Goal: Task Accomplishment & Management: Use online tool/utility

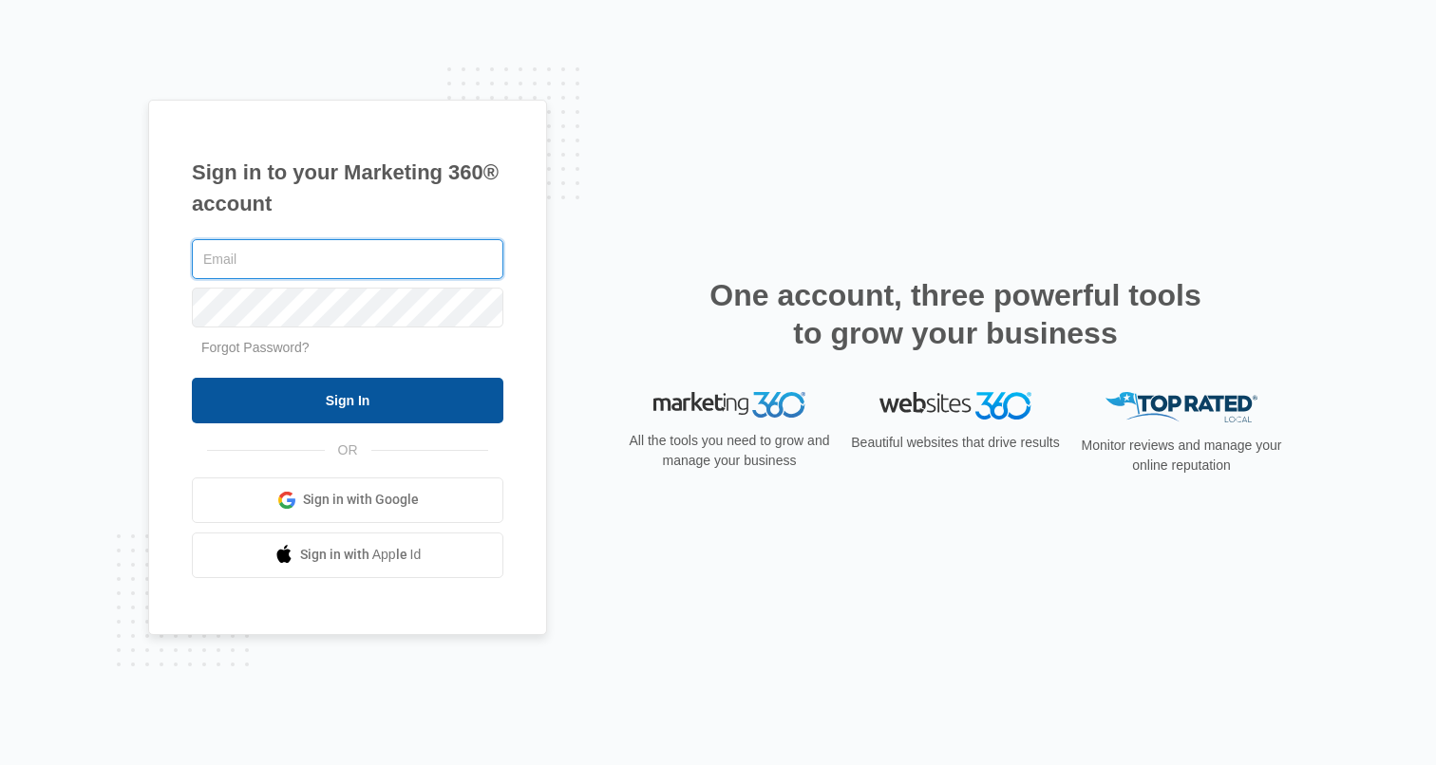
type input "hollie.giddens@madwire.com"
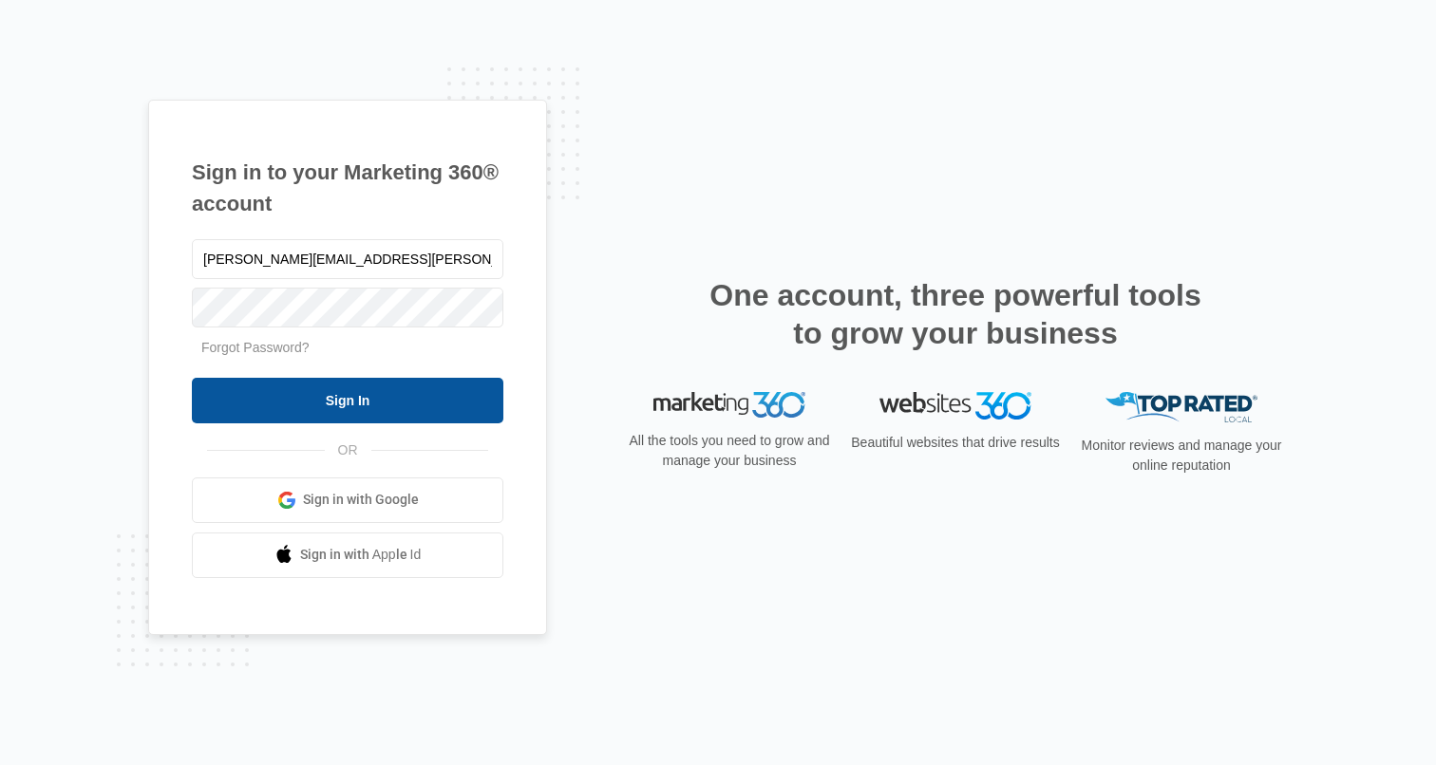
click at [311, 397] on input "Sign In" at bounding box center [347, 401] width 311 height 46
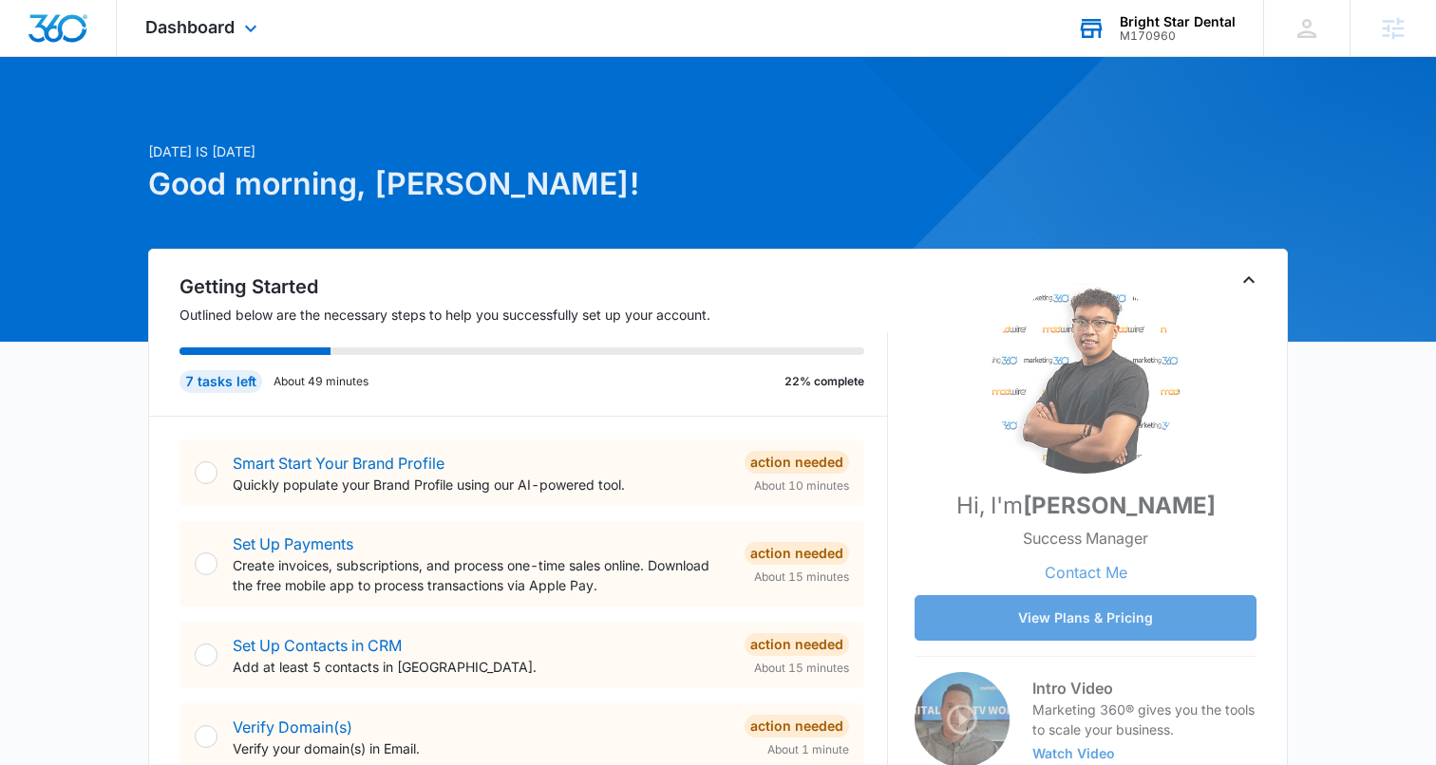
click at [1162, 29] on div "M170960" at bounding box center [1178, 35] width 116 height 13
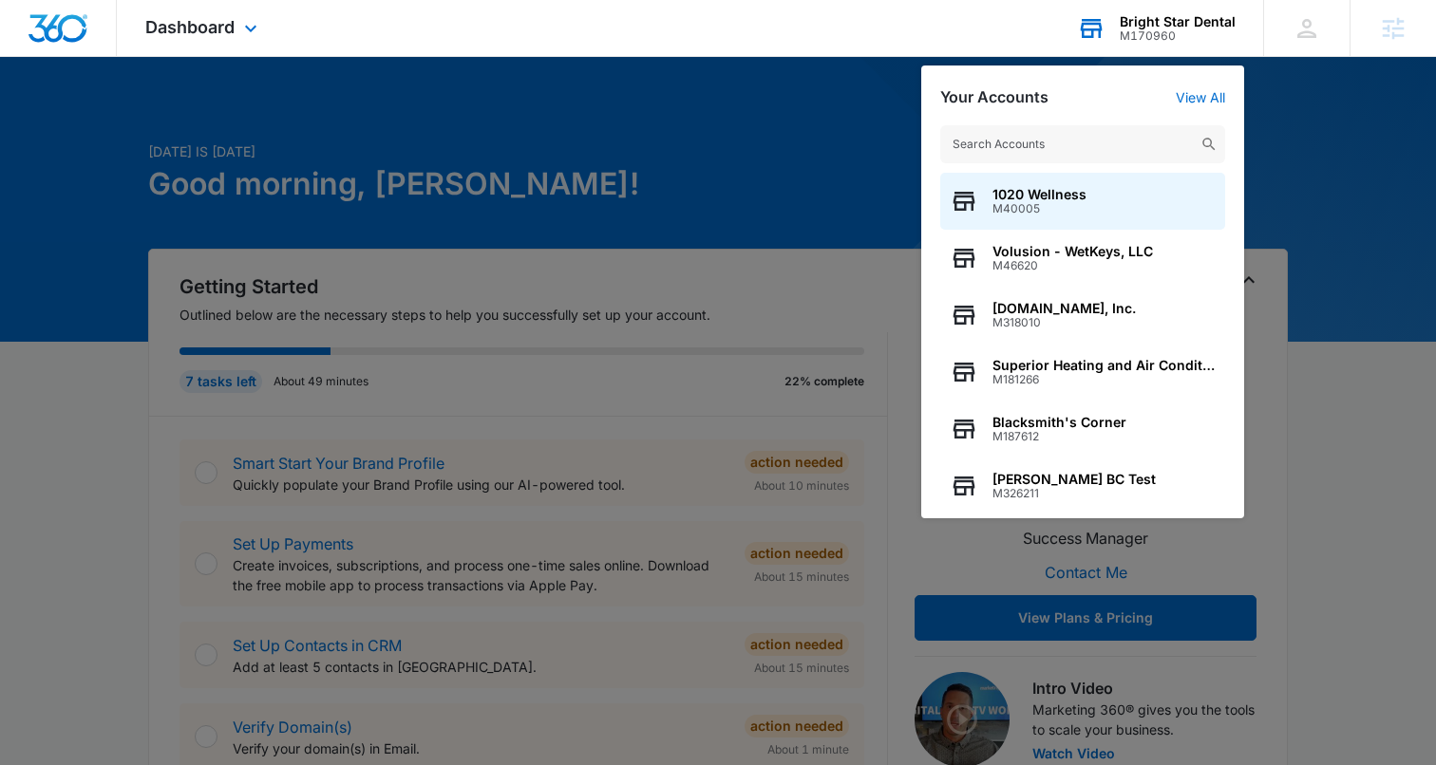
click at [1021, 136] on input "text" at bounding box center [1082, 144] width 285 height 38
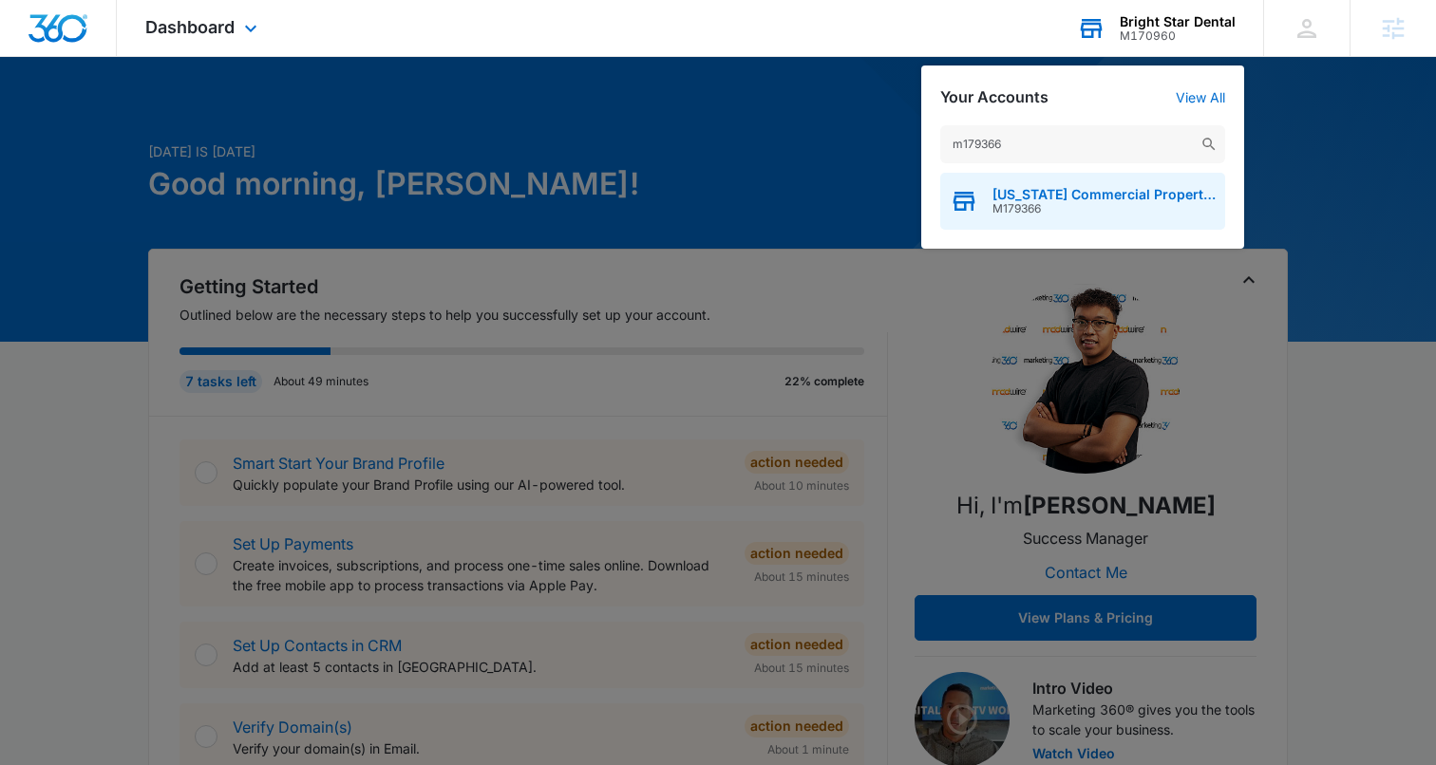
type input "m179366"
click at [1037, 190] on span "Alaska Commercial Properties" at bounding box center [1103, 194] width 223 height 15
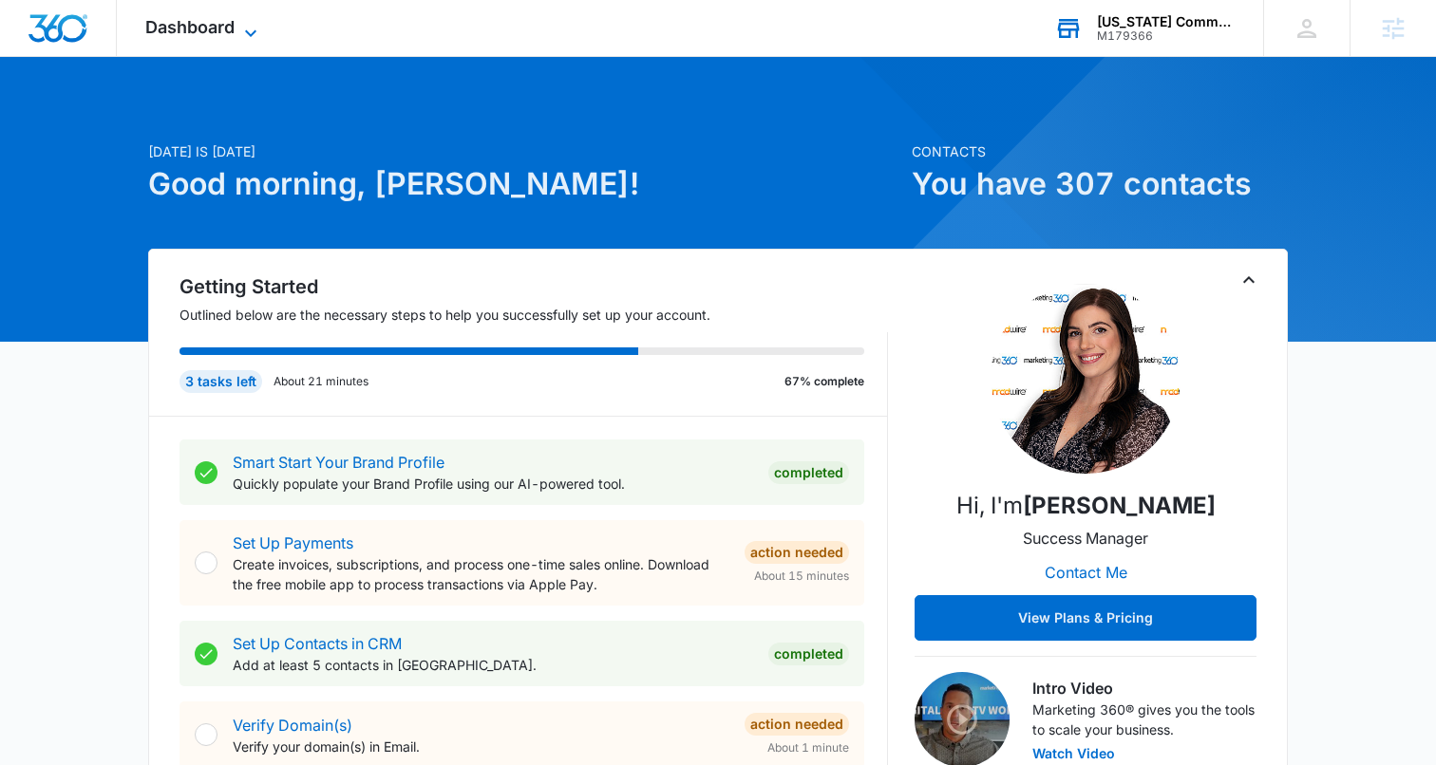
click at [239, 39] on icon at bounding box center [250, 33] width 23 height 23
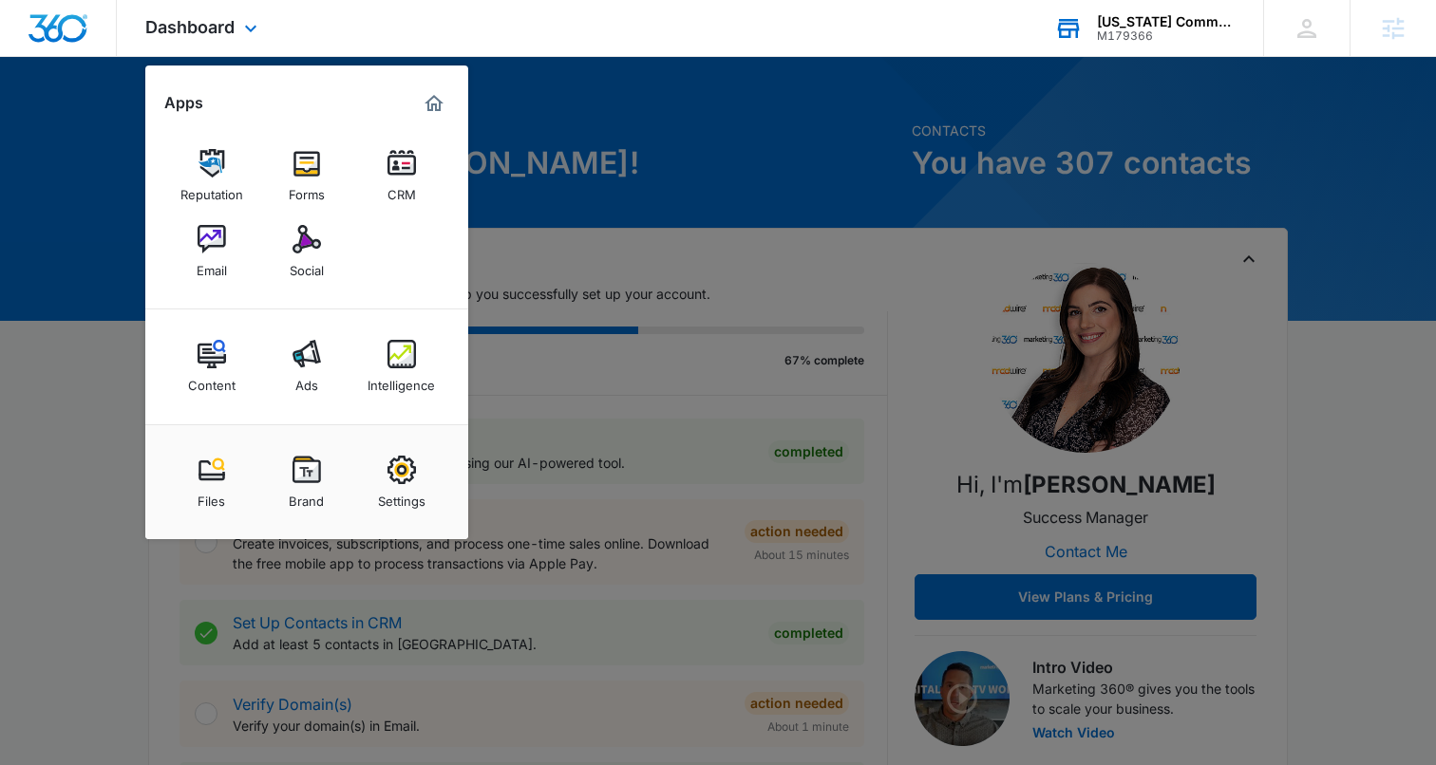
scroll to position [23, 0]
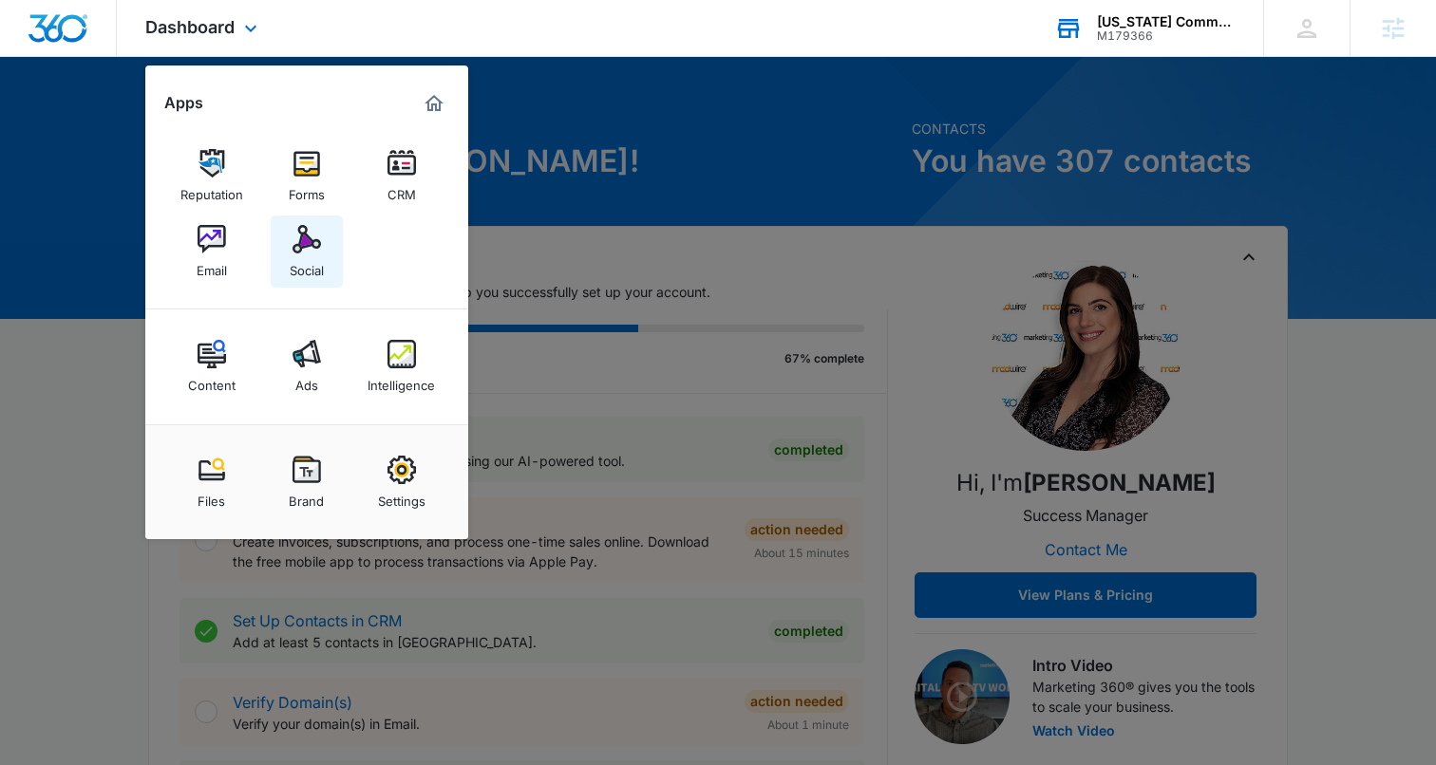
click at [336, 275] on link "Social" at bounding box center [307, 252] width 72 height 72
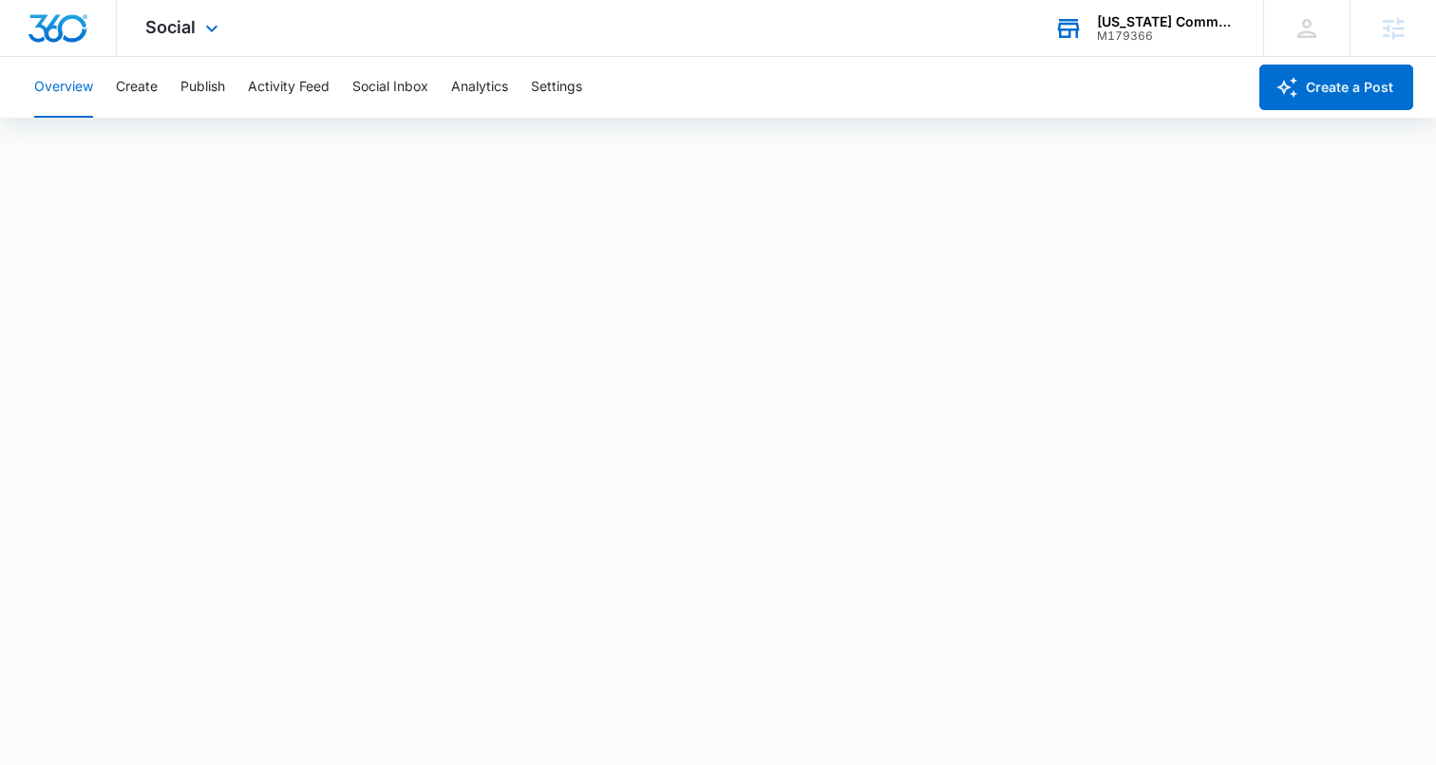
scroll to position [5, 0]
click at [208, 34] on icon at bounding box center [211, 33] width 23 height 23
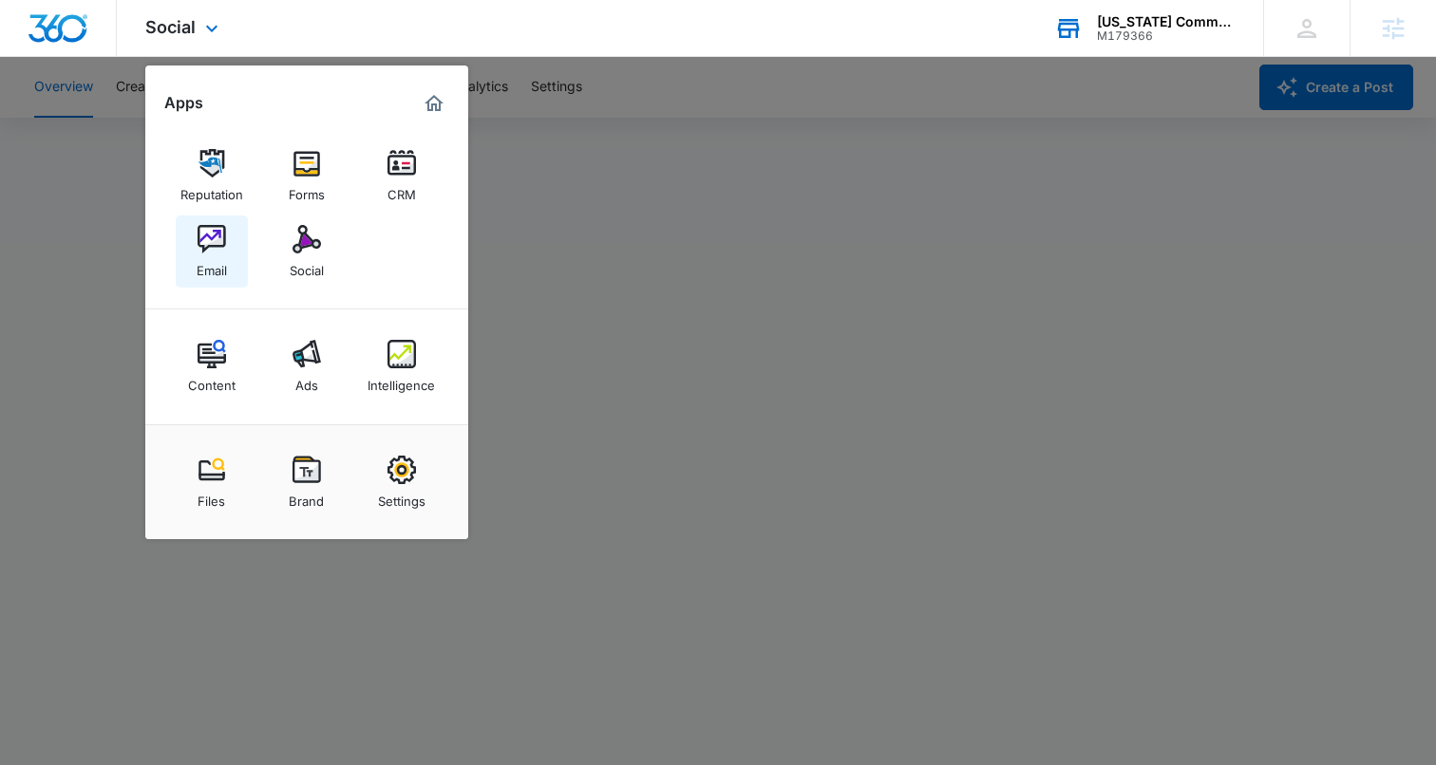
click at [190, 254] on link "Email" at bounding box center [212, 252] width 72 height 72
